Goal: Find specific page/section: Find specific page/section

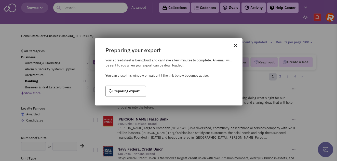
drag, startPoint x: 236, startPoint y: 47, endPoint x: 239, endPoint y: 42, distance: 5.2
click at [236, 47] on icon at bounding box center [238, 42] width 8 height 9
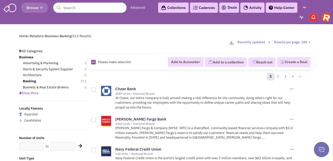
click at [92, 89] on div at bounding box center [93, 89] width 5 height 5
click at [96, 89] on input "checkbox" at bounding box center [97, 89] width 3 height 3
checkbox input "true"
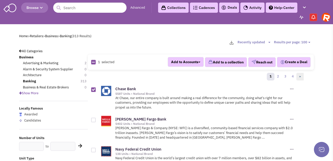
click at [301, 77] on link "»" at bounding box center [300, 77] width 7 height 8
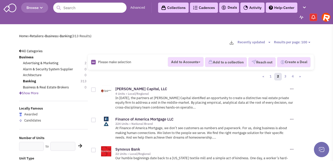
click at [270, 43] on select "Sort by Best Match Retailers: A to Z Units: Least to Most Units: Most to Least …" at bounding box center [255, 42] width 34 height 5
select select "4"
click at [238, 40] on select "Sort by Best Match Retailers: A to Z Units: Least to Most Units: Most to Least …" at bounding box center [255, 42] width 34 height 5
